Goal: Register for event/course: Register for event/course

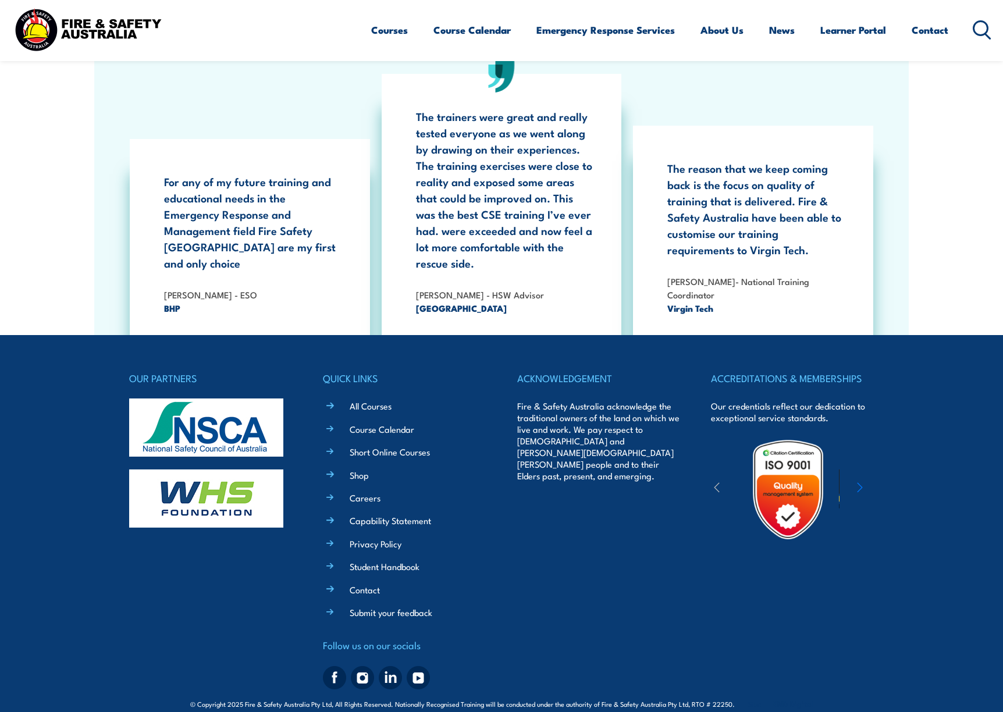
scroll to position [2151, 0]
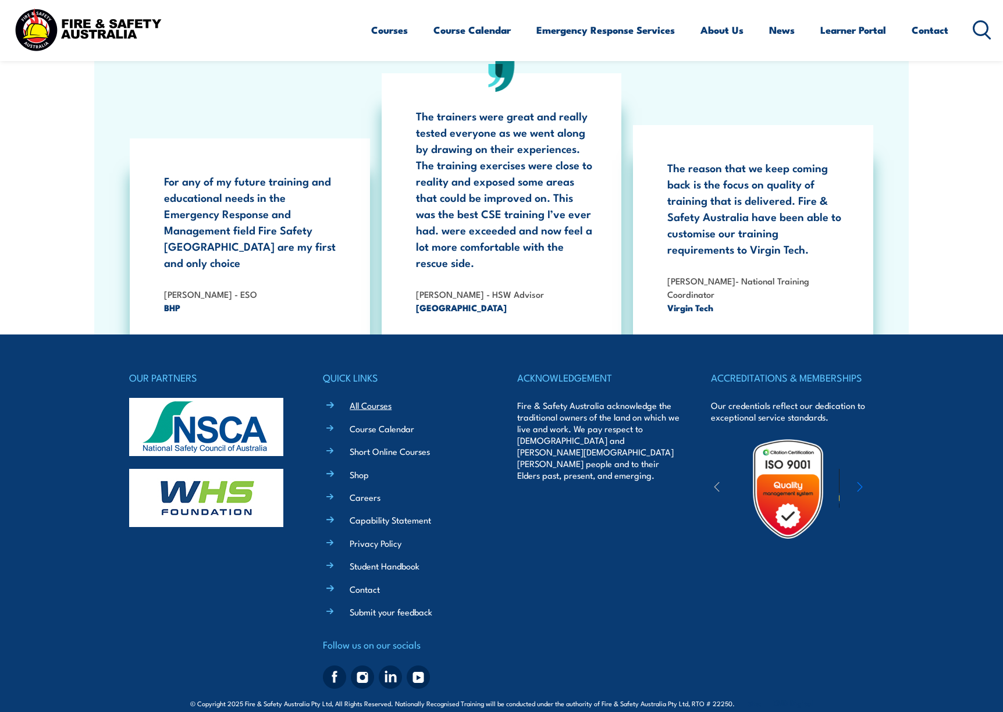
click at [371, 399] on link "All Courses" at bounding box center [371, 405] width 42 height 12
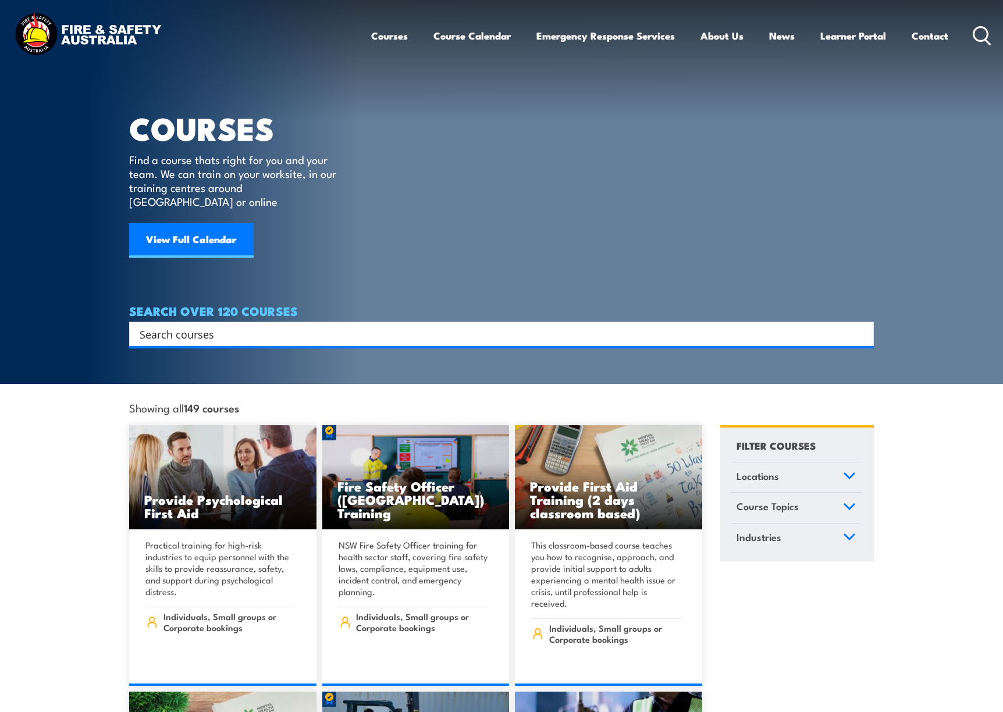
click at [289, 326] on input "Search input" at bounding box center [494, 333] width 709 height 17
type input "lead emergency"
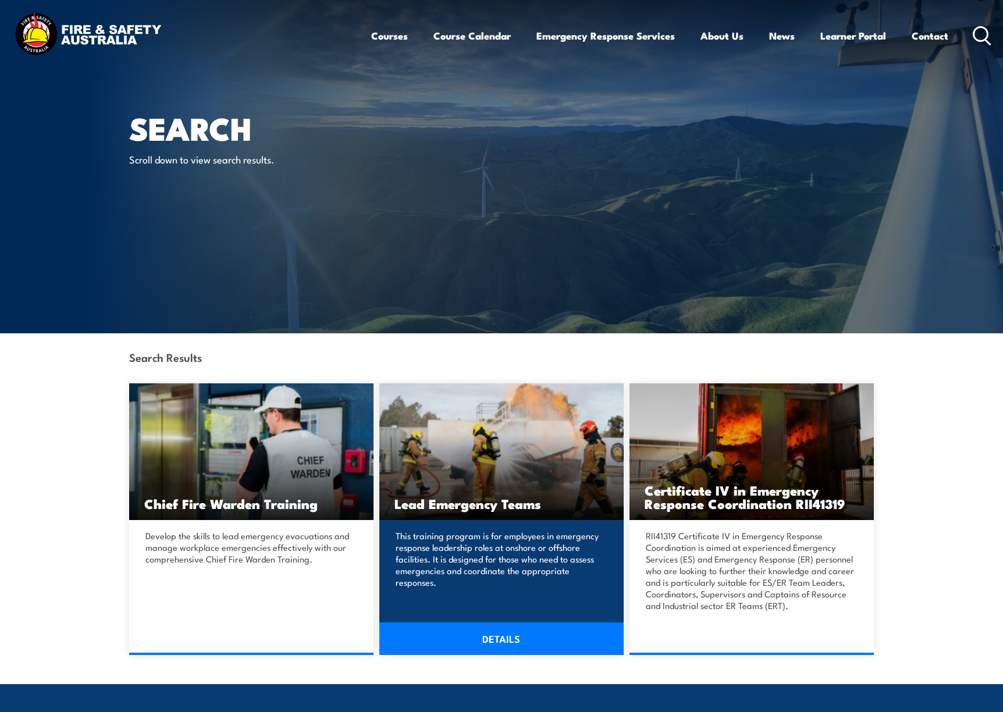
click at [466, 507] on h3 "Lead Emergency Teams" at bounding box center [501, 503] width 214 height 13
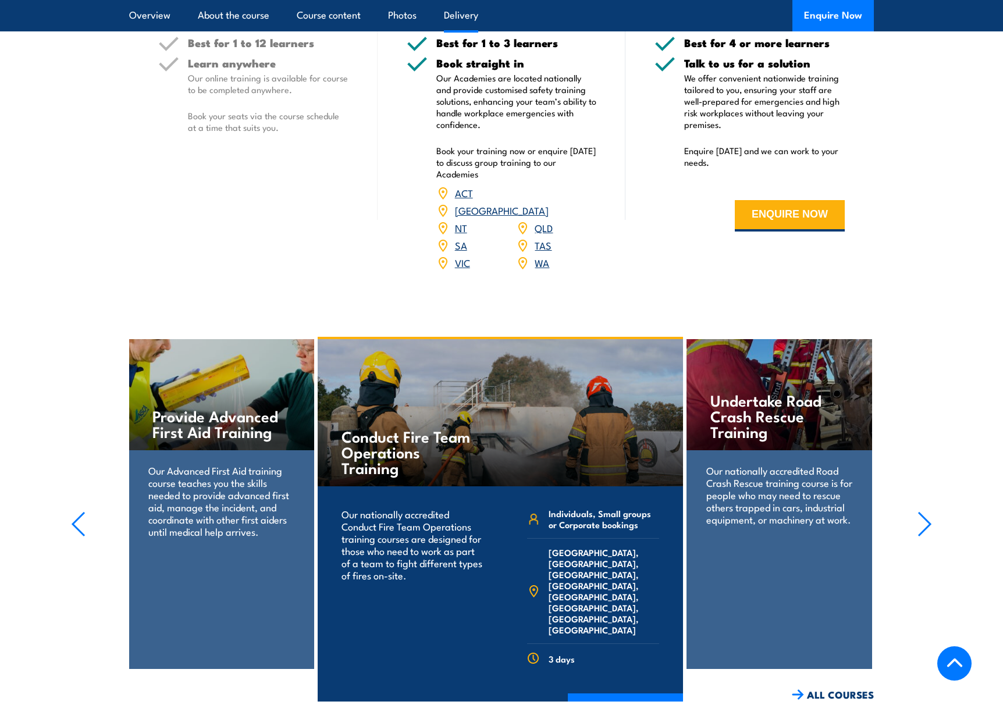
scroll to position [1512, 0]
click at [536, 221] on link "QLD" at bounding box center [544, 228] width 18 height 14
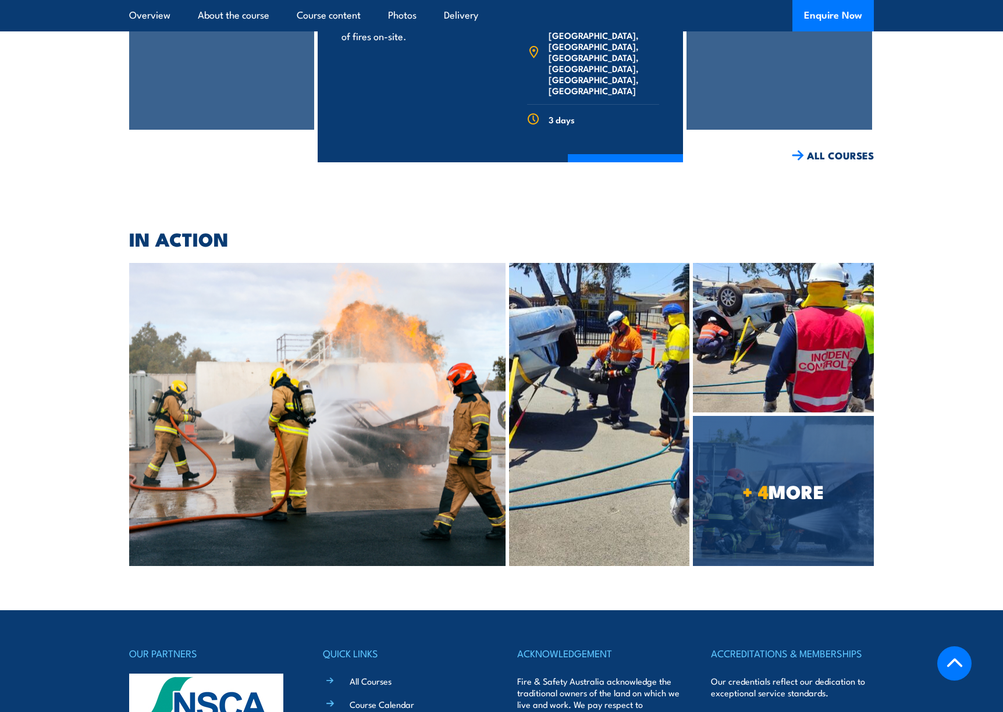
scroll to position [2036, 0]
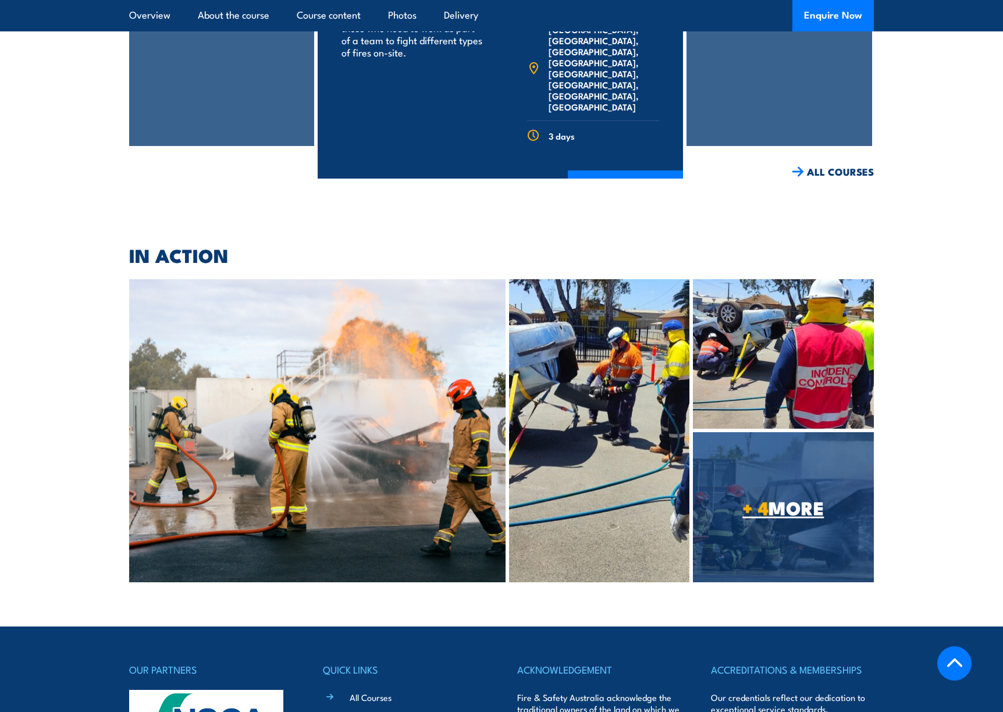
click at [768, 468] on link "+ 4 MORE" at bounding box center [783, 507] width 181 height 150
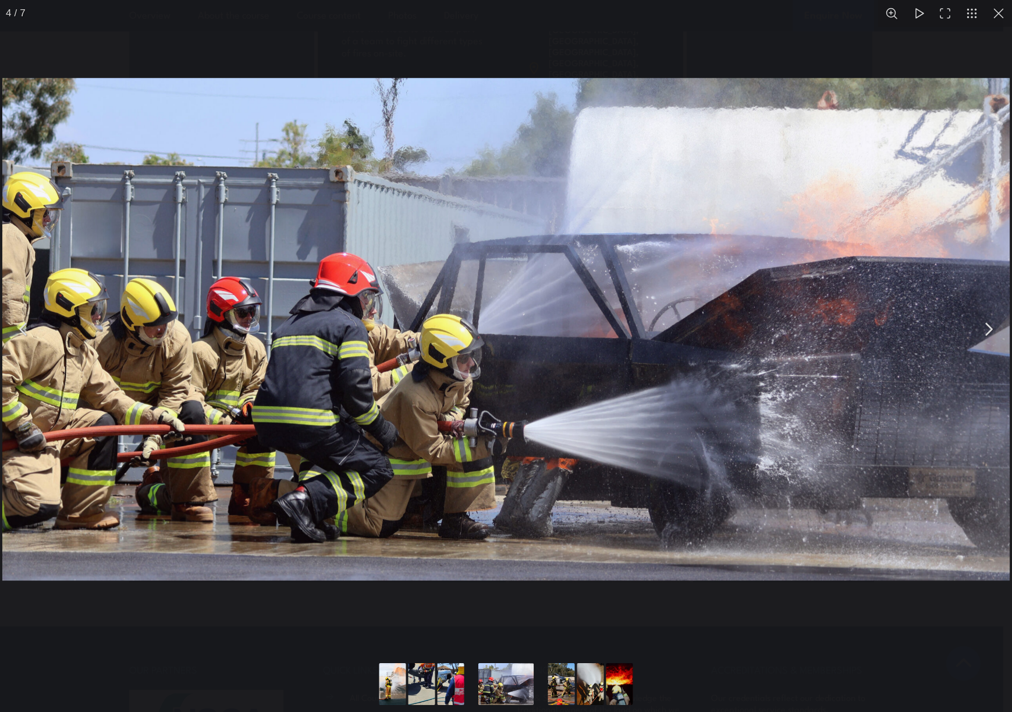
click at [990, 330] on button "You can close this modal content with the ESC key" at bounding box center [987, 329] width 29 height 29
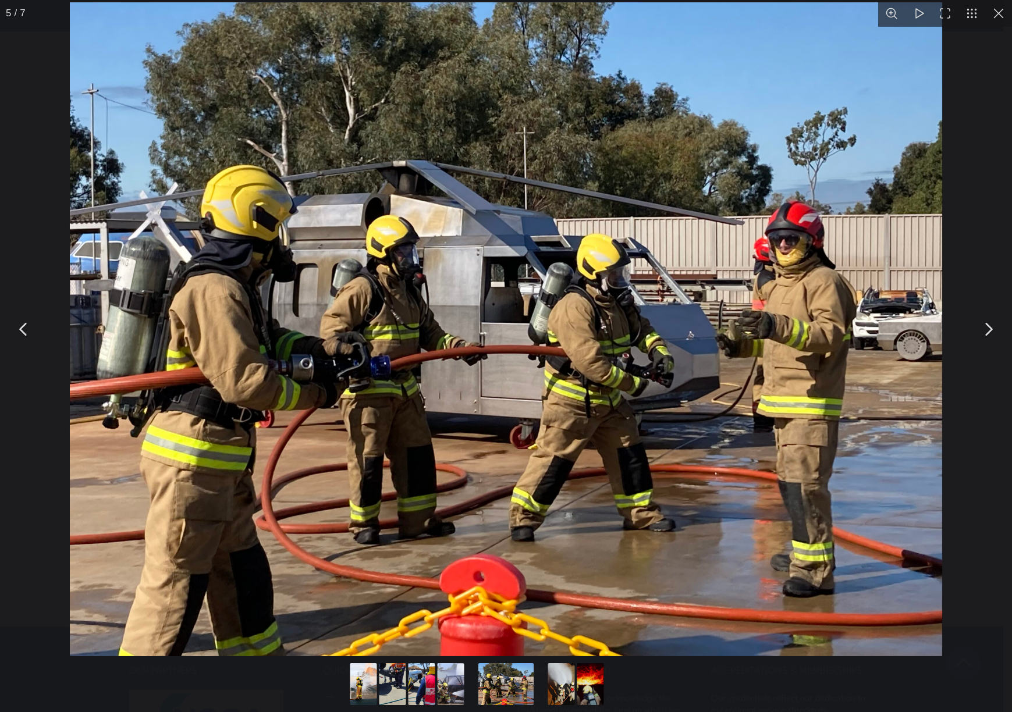
click at [988, 332] on button "You can close this modal content with the ESC key" at bounding box center [987, 329] width 29 height 29
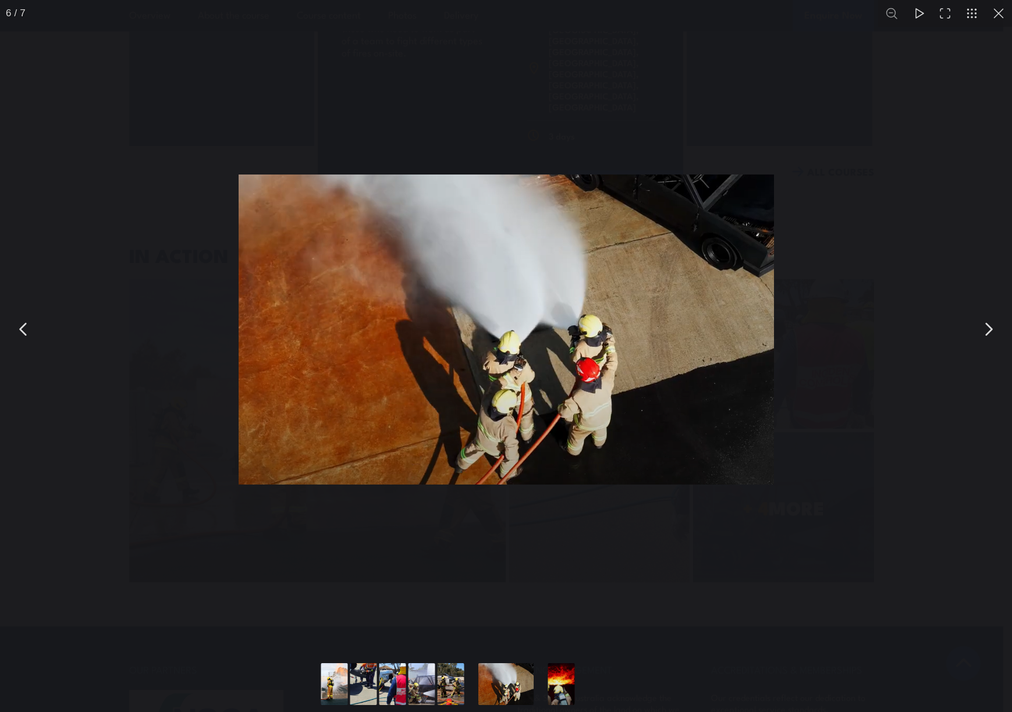
click at [988, 332] on button "You can close this modal content with the ESC key" at bounding box center [987, 329] width 29 height 29
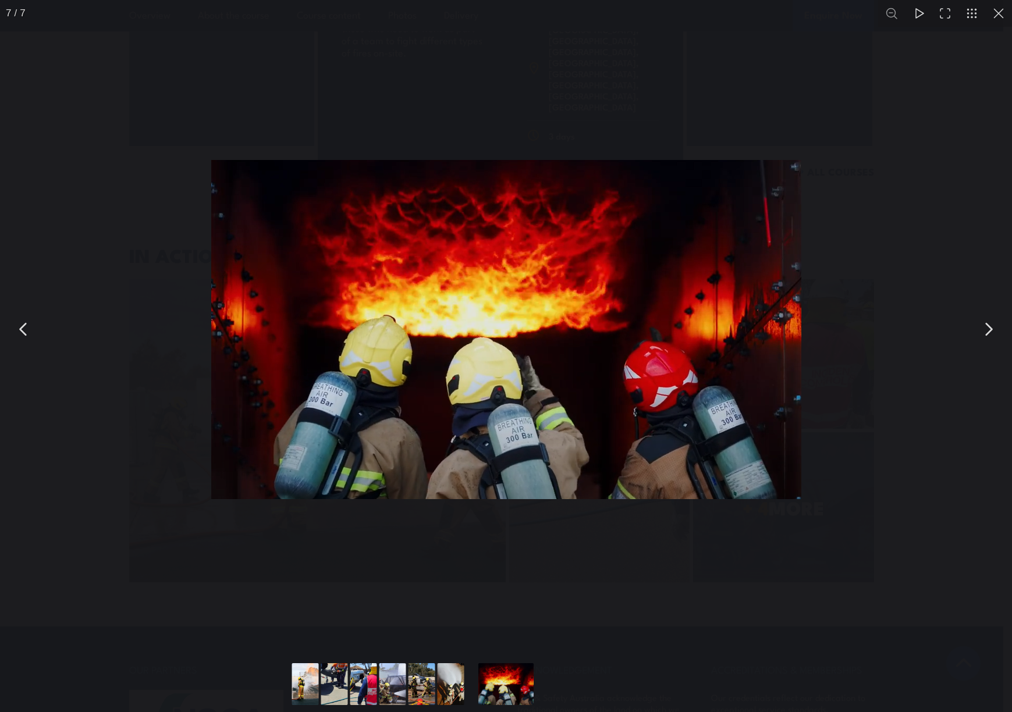
click at [988, 332] on button "You can close this modal content with the ESC key" at bounding box center [987, 329] width 29 height 29
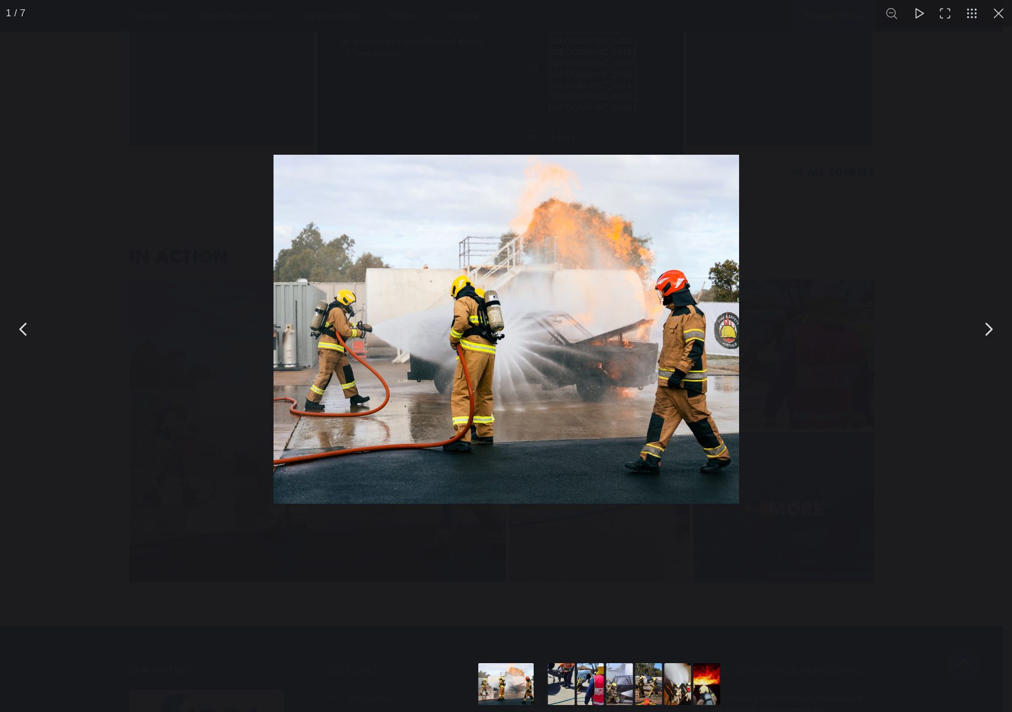
click at [988, 332] on button "You can close this modal content with the ESC key" at bounding box center [987, 329] width 29 height 29
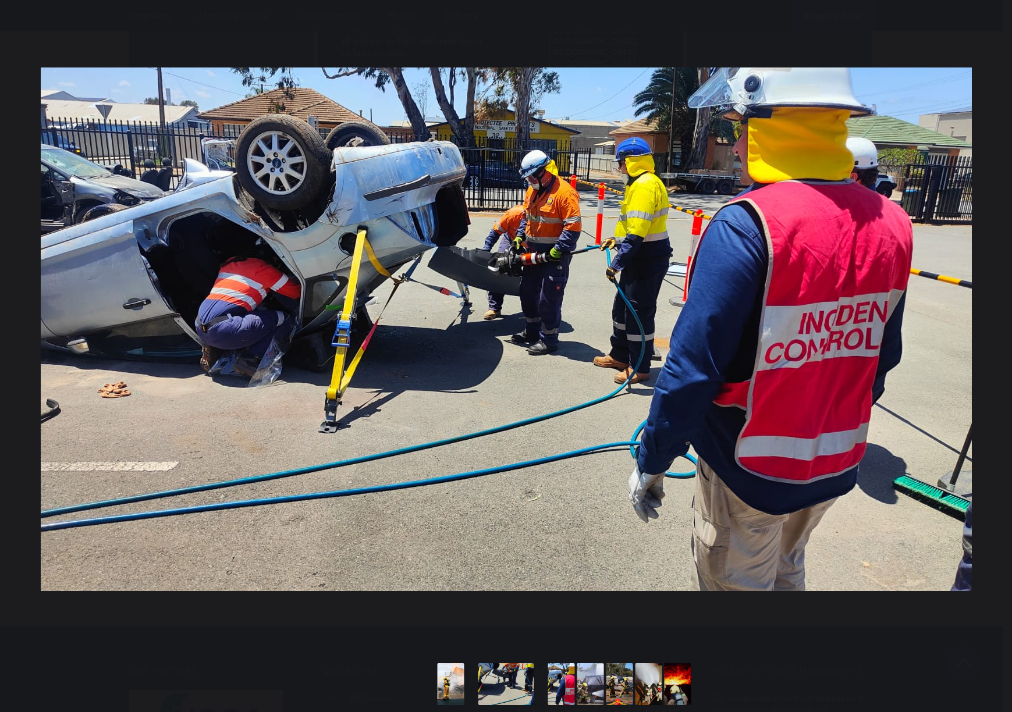
click at [988, 332] on button "You can close this modal content with the ESC key" at bounding box center [987, 329] width 29 height 29
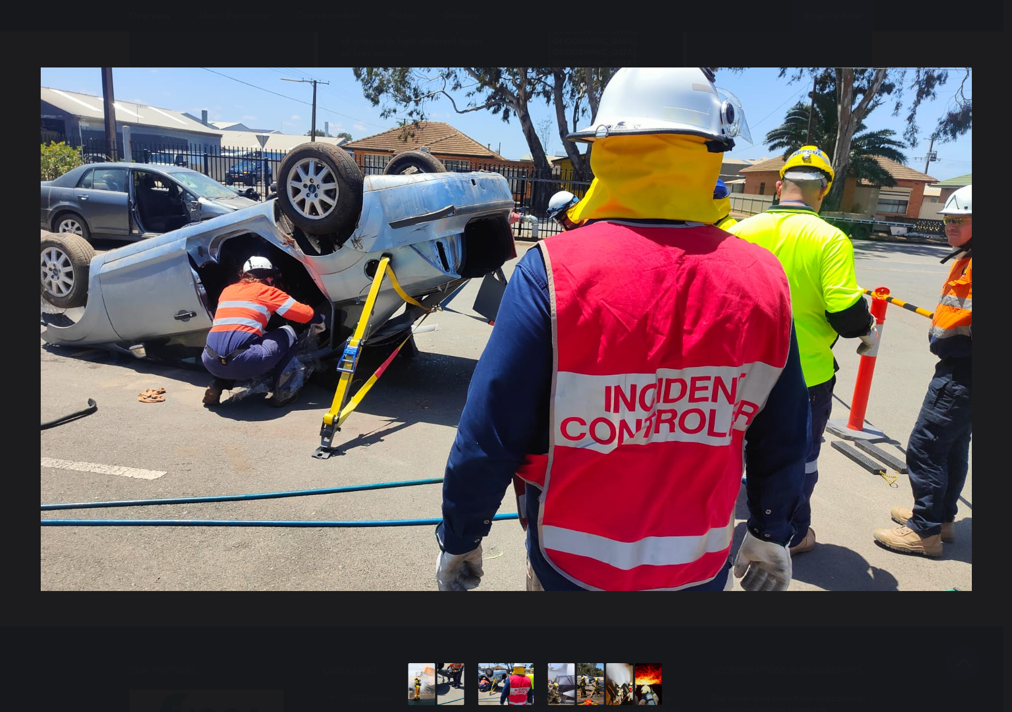
click at [988, 332] on button "You can close this modal content with the ESC key" at bounding box center [987, 329] width 29 height 29
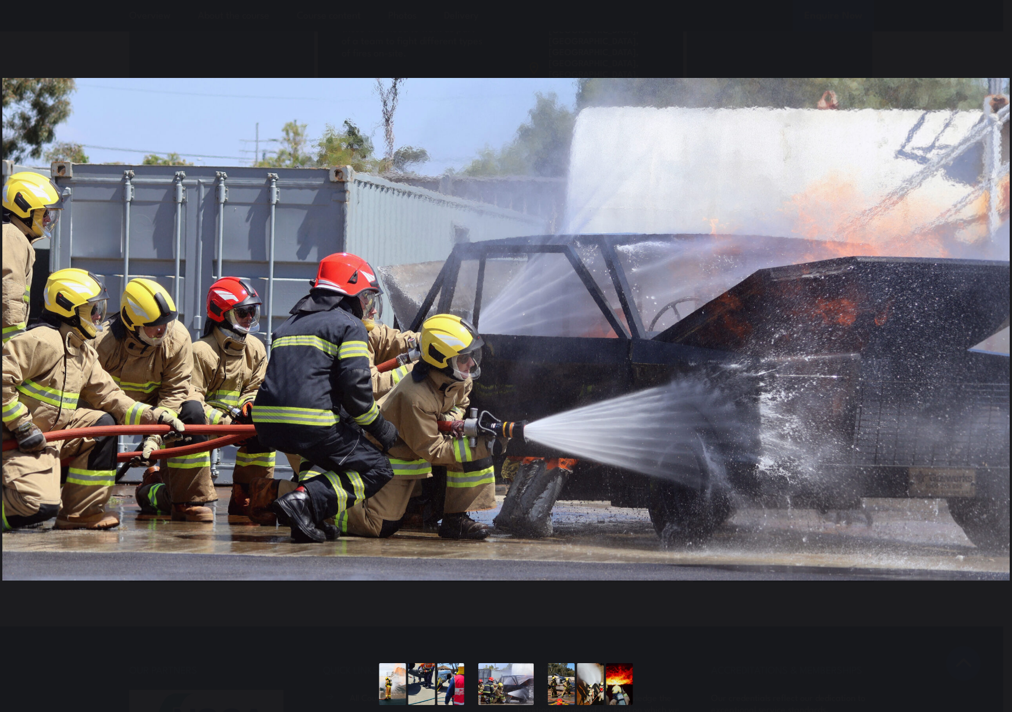
click at [988, 332] on button "You can close this modal content with the ESC key" at bounding box center [987, 329] width 29 height 29
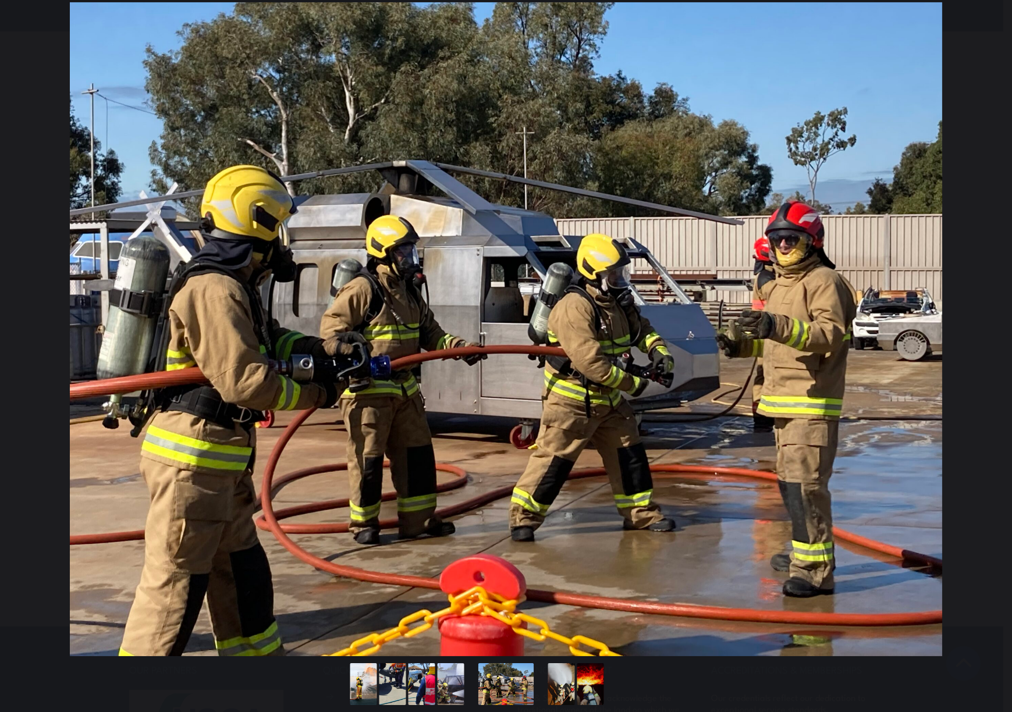
click at [988, 332] on button "You can close this modal content with the ESC key" at bounding box center [987, 329] width 29 height 29
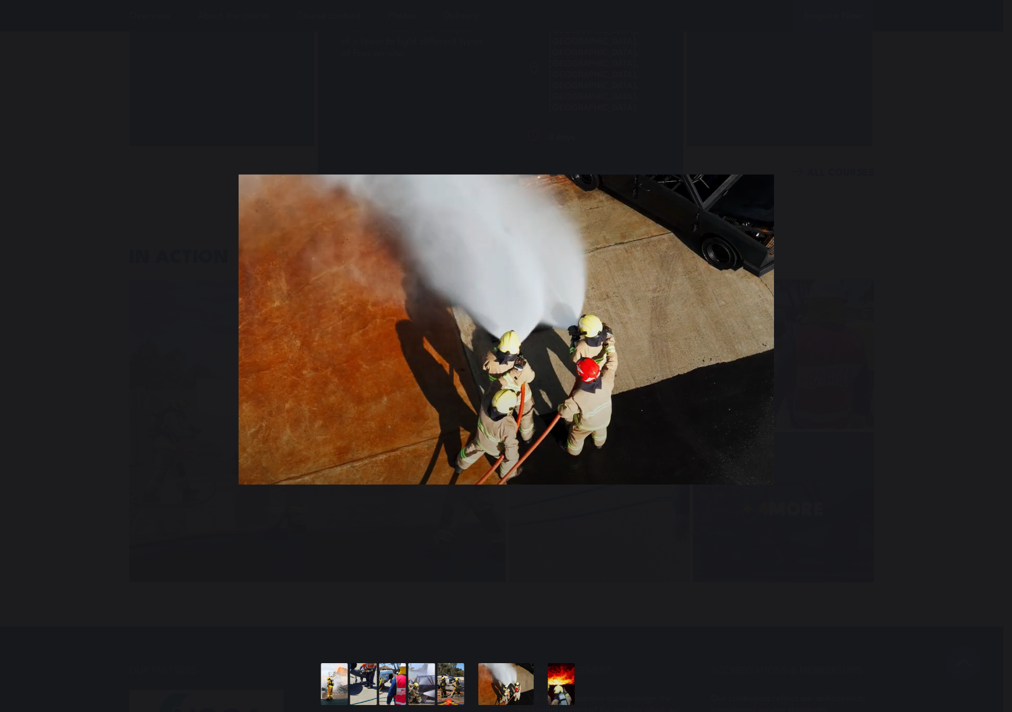
click at [988, 332] on button "You can close this modal content with the ESC key" at bounding box center [987, 329] width 29 height 29
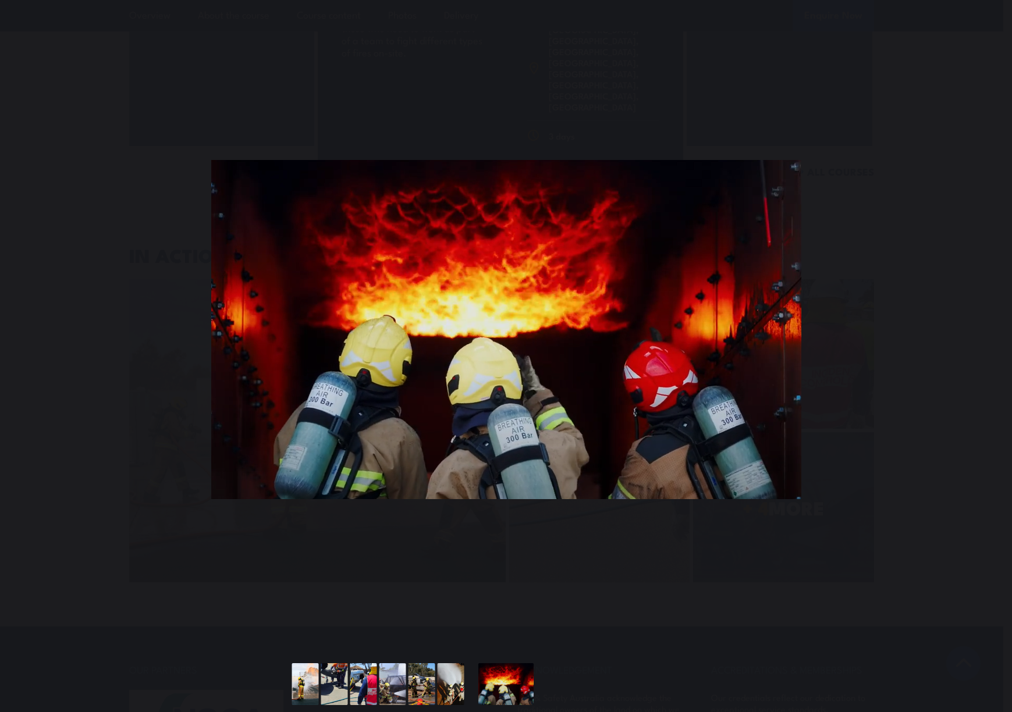
click at [988, 332] on button "You can close this modal content with the ESC key" at bounding box center [987, 329] width 29 height 29
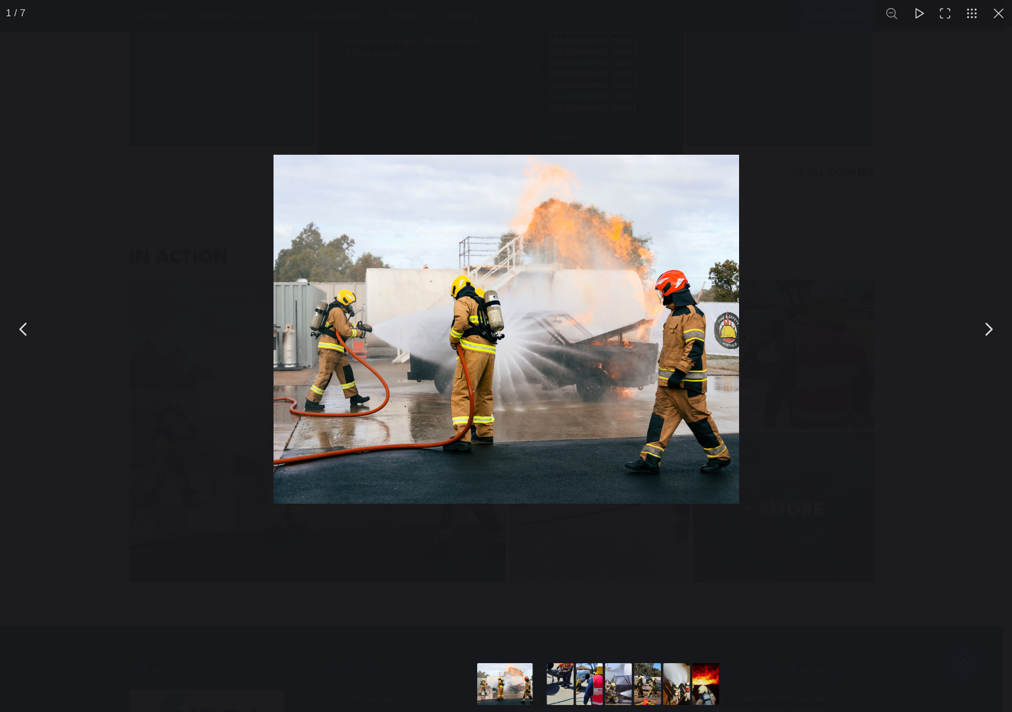
click at [941, 377] on div "You can close this modal content with the ESC key" at bounding box center [506, 329] width 1012 height 659
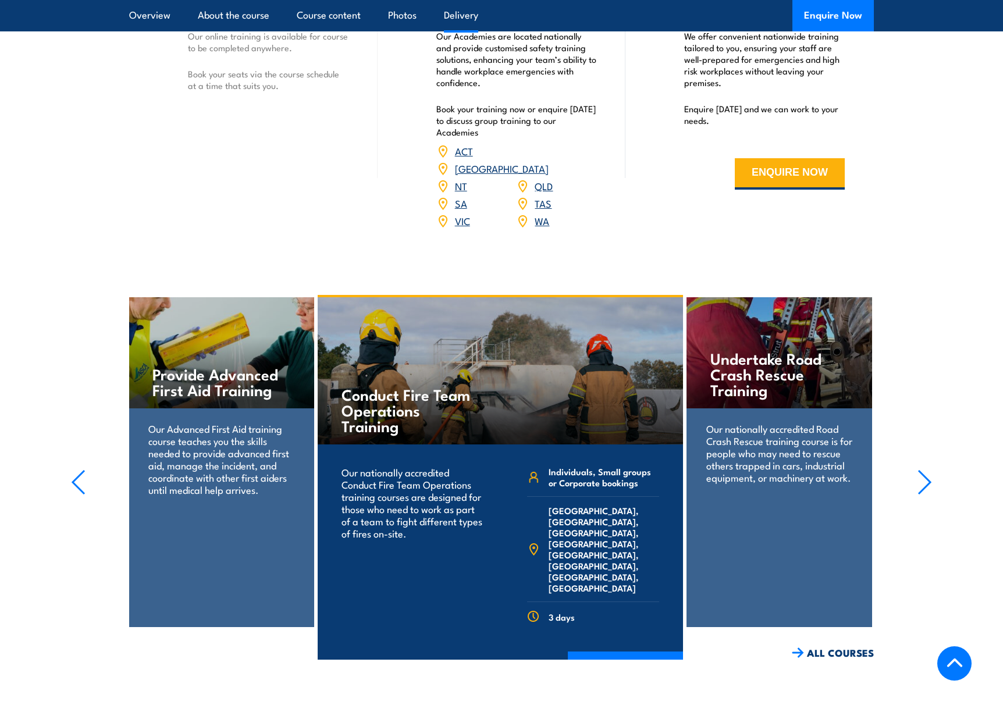
scroll to position [1454, 0]
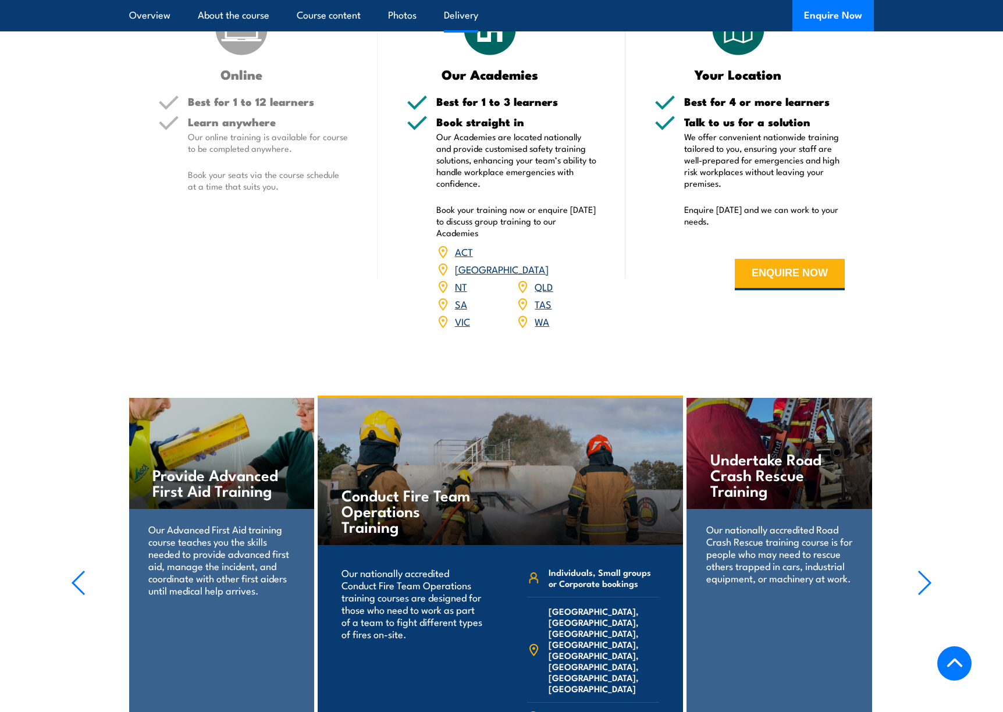
click at [538, 279] on link "QLD" at bounding box center [544, 286] width 18 height 14
click at [541, 279] on link "QLD" at bounding box center [544, 286] width 18 height 14
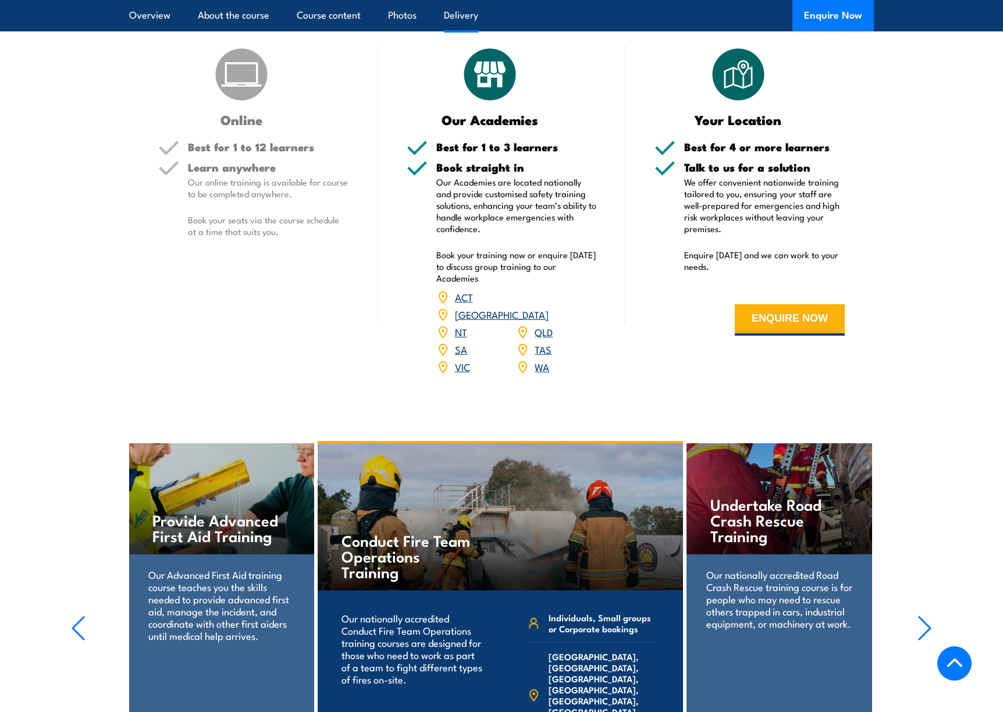
scroll to position [1222, 0]
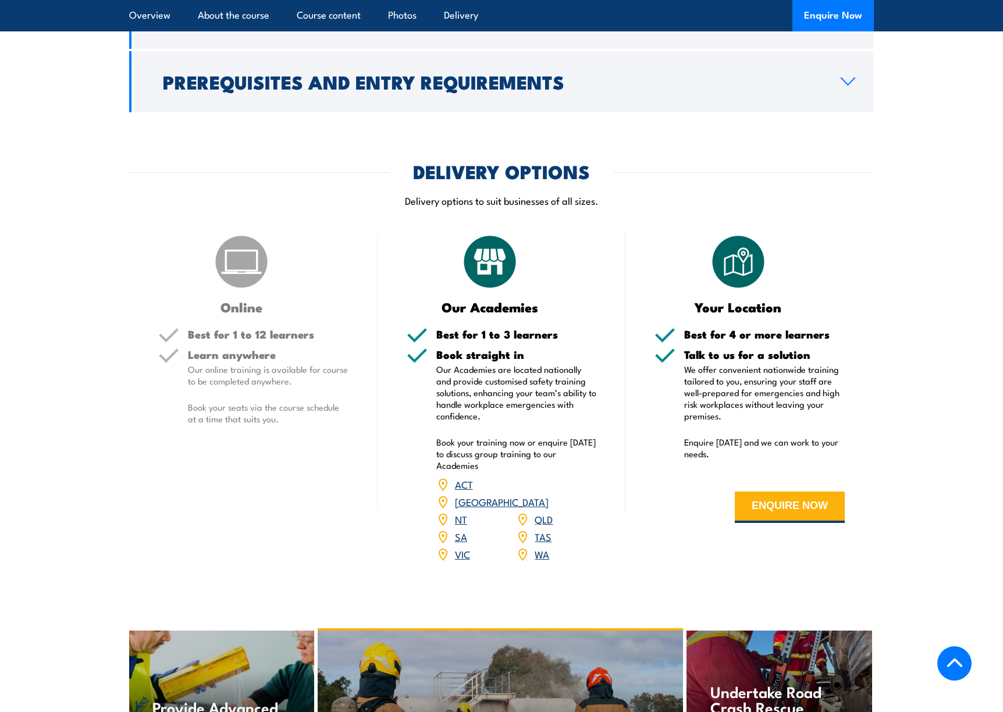
click at [546, 512] on link "QLD" at bounding box center [544, 519] width 18 height 14
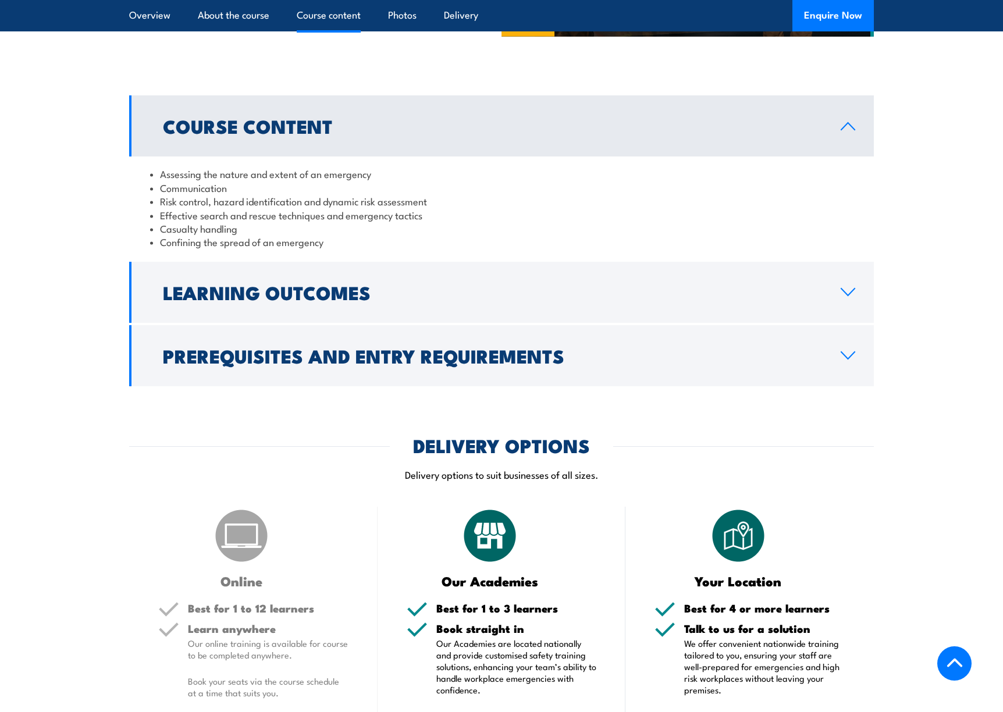
scroll to position [873, 0]
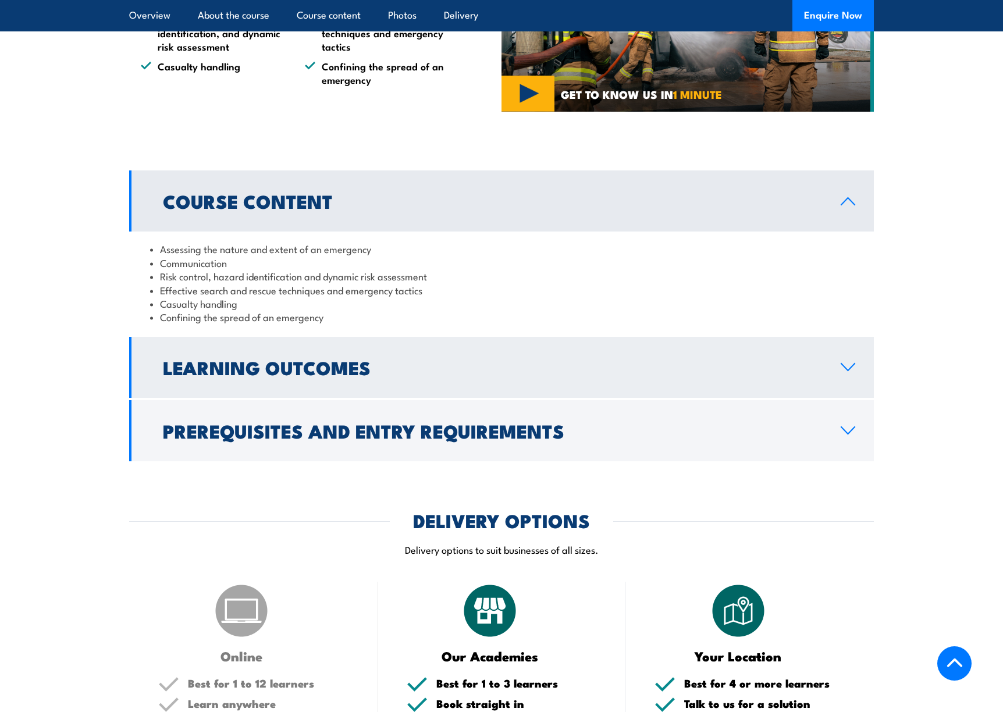
click at [827, 366] on link "Learning Outcomes" at bounding box center [501, 367] width 745 height 61
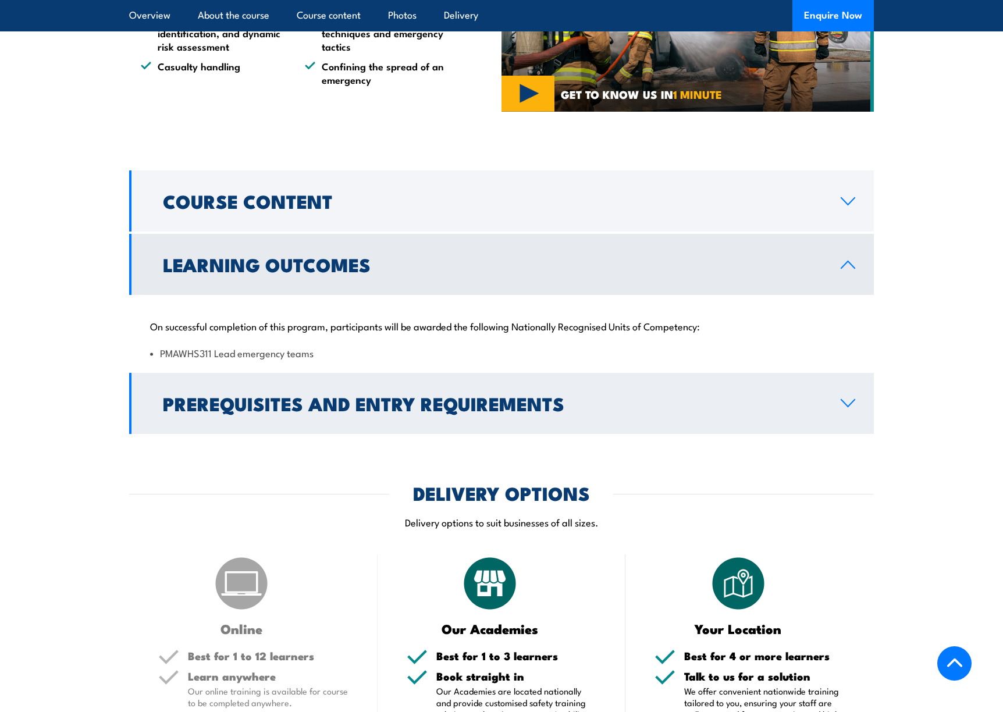
click at [838, 397] on link "Prerequisites and Entry Requirements" at bounding box center [501, 403] width 745 height 61
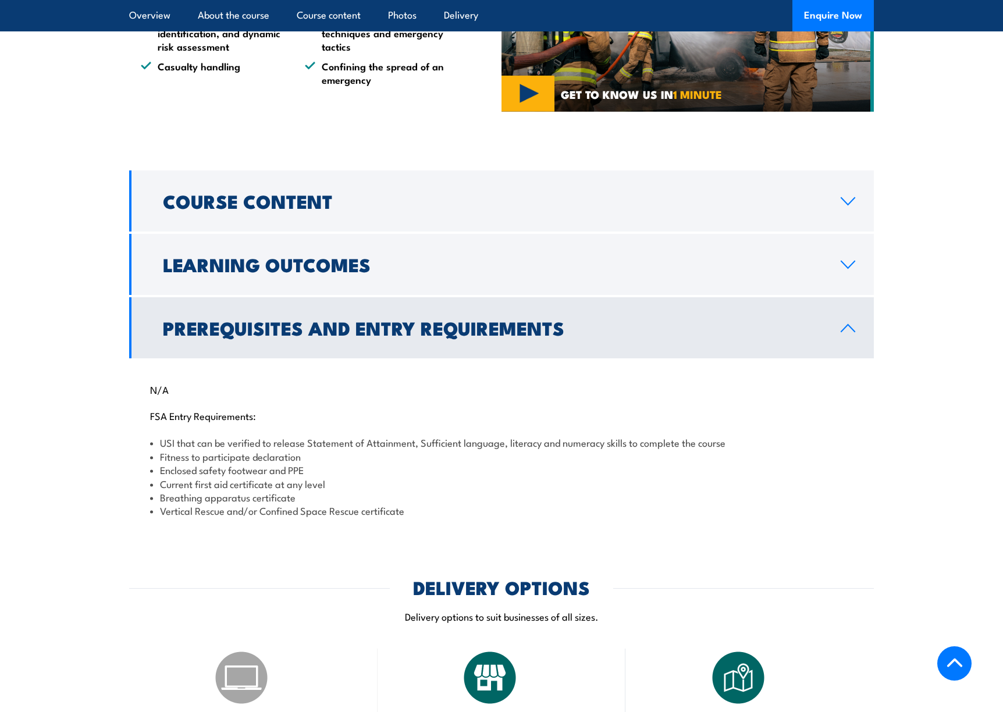
click at [849, 332] on icon at bounding box center [848, 327] width 16 height 9
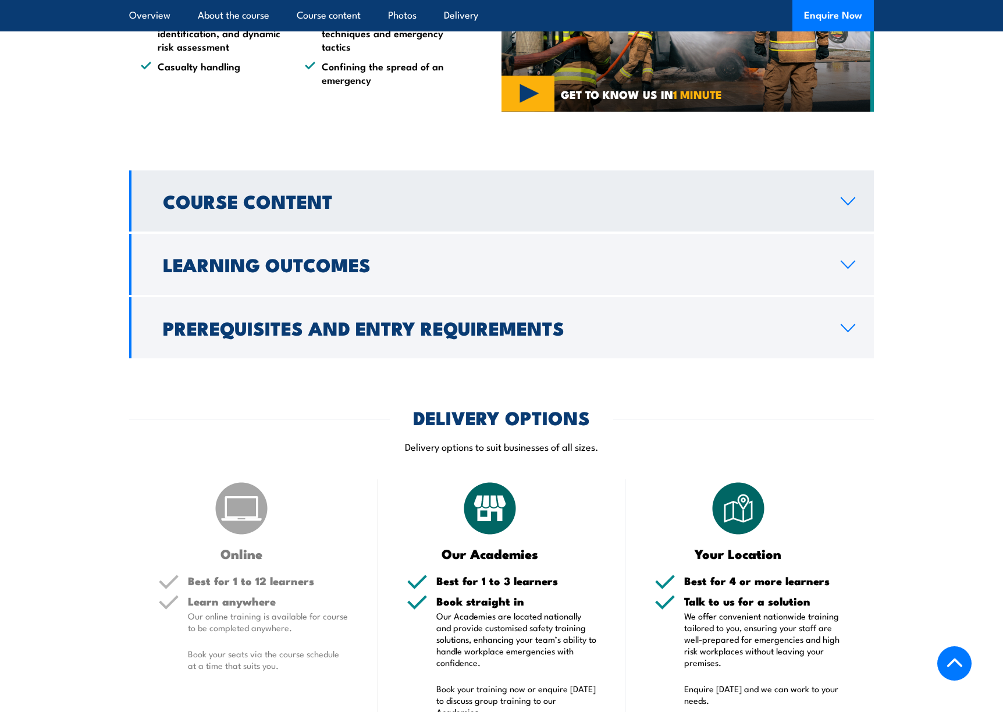
click at [835, 217] on link "Course Content" at bounding box center [501, 200] width 745 height 61
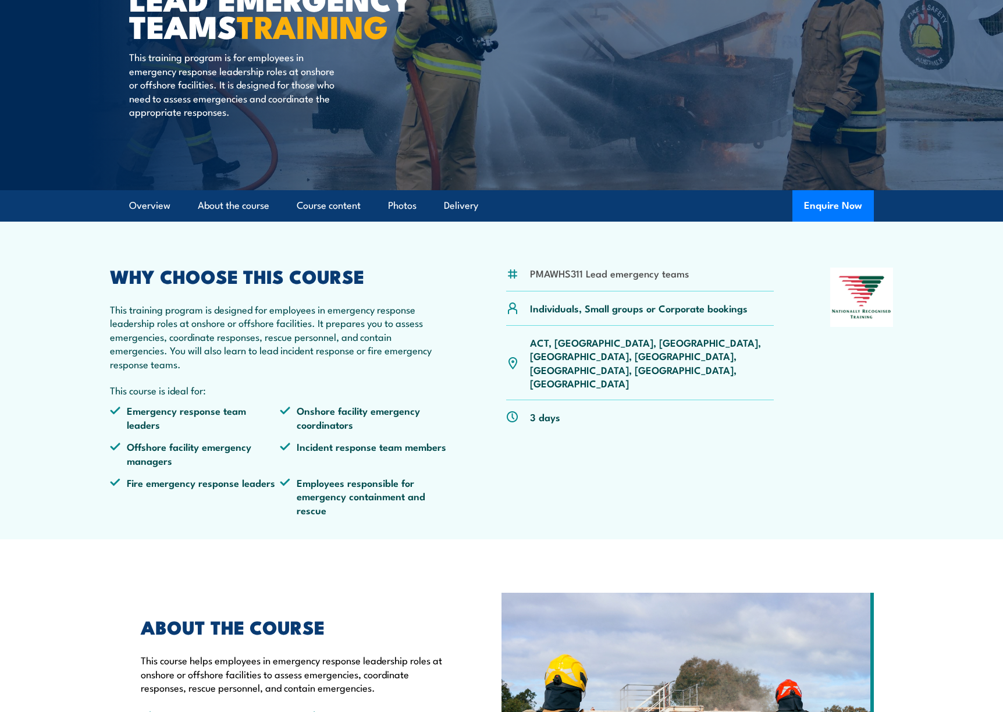
scroll to position [116, 0]
